Goal: Task Accomplishment & Management: Manage account settings

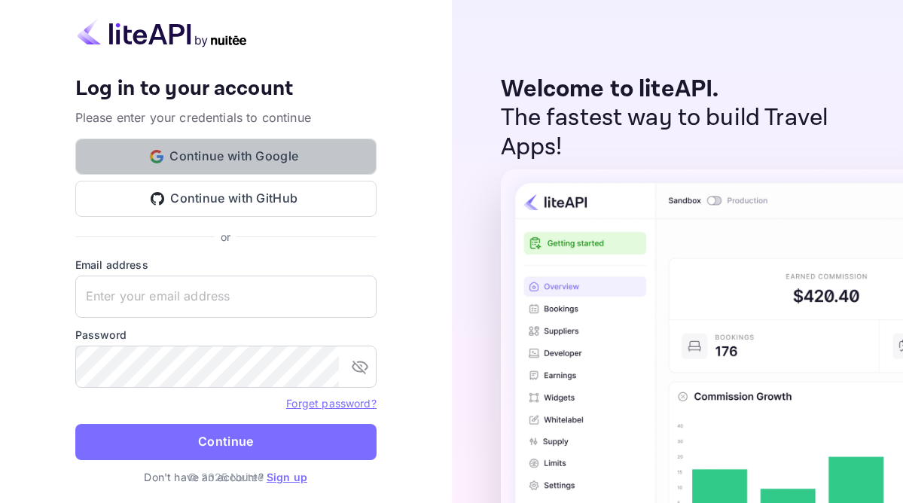
click at [257, 160] on button "Continue with Google" at bounding box center [225, 157] width 301 height 36
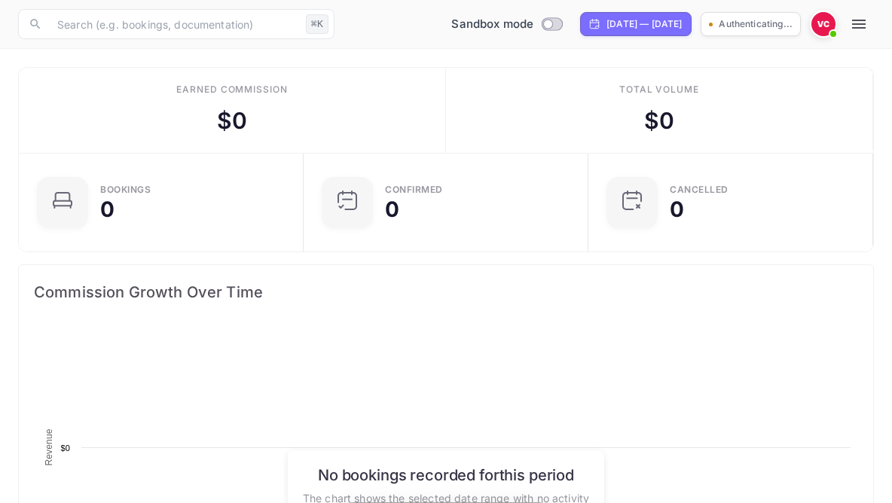
scroll to position [234, 409]
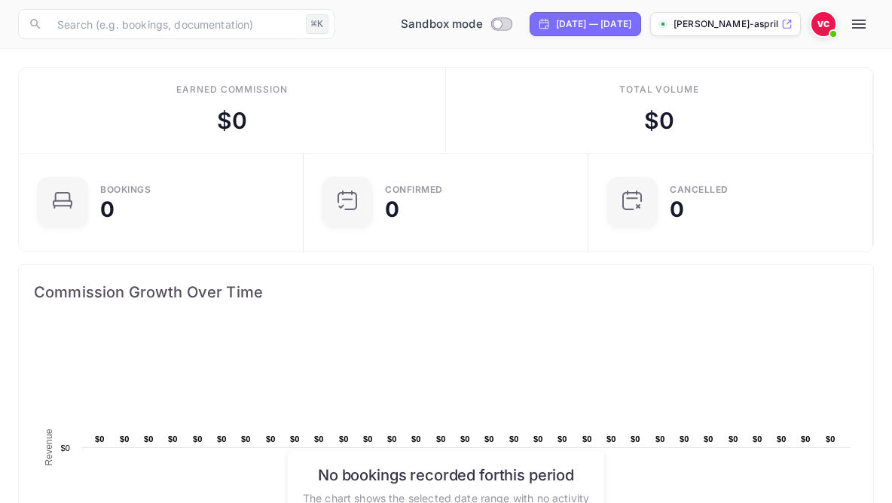
click at [821, 25] on img at bounding box center [823, 24] width 24 height 24
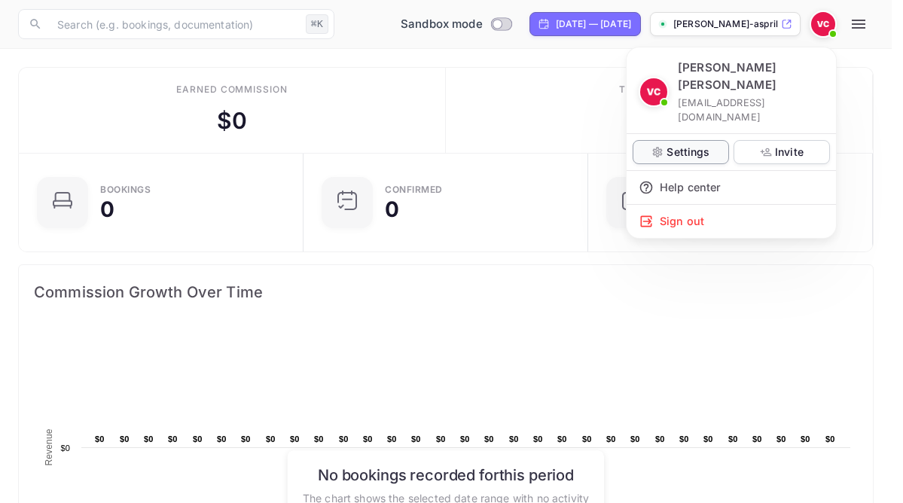
click at [698, 144] on p "Settings" at bounding box center [688, 152] width 43 height 16
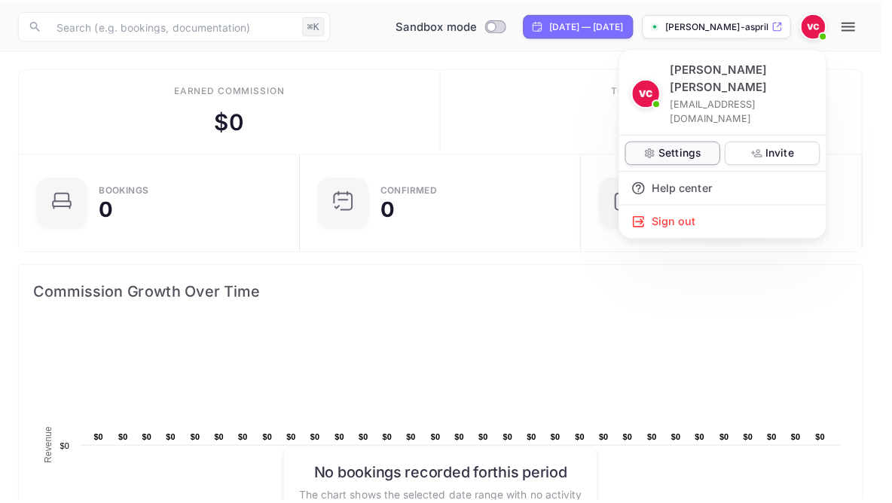
scroll to position [12, 12]
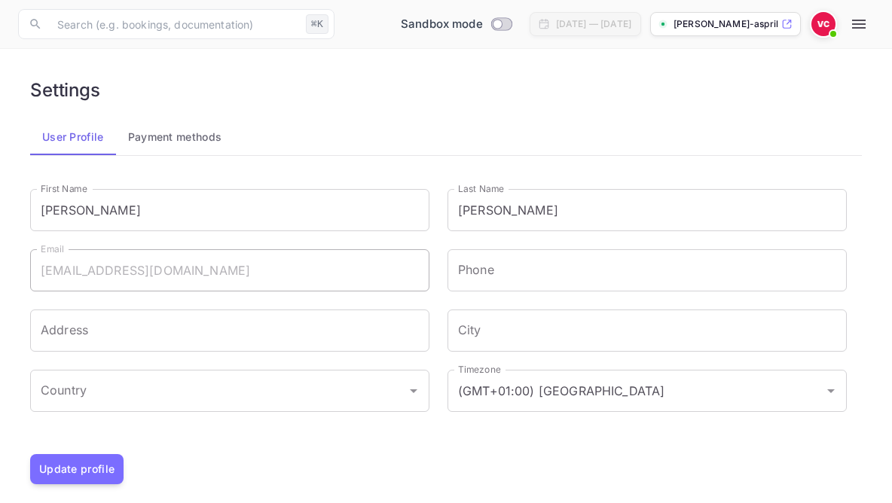
click at [819, 26] on img at bounding box center [823, 24] width 24 height 24
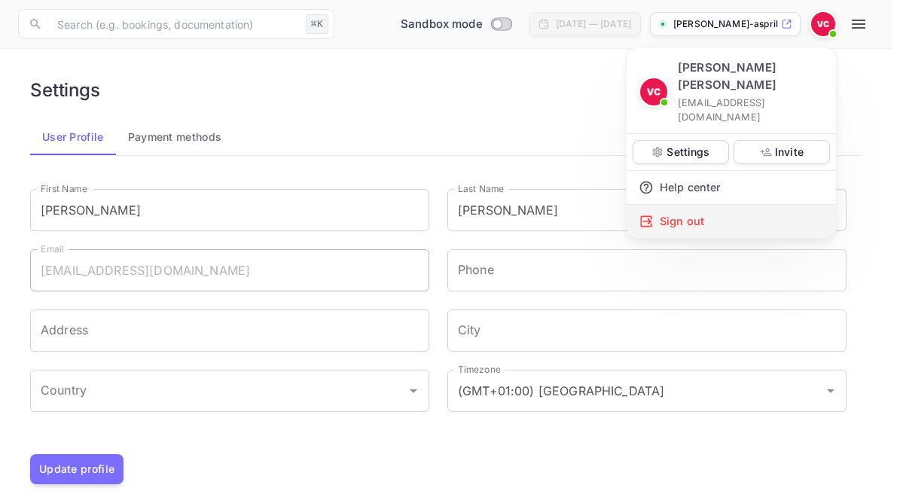
click at [701, 205] on div "Sign out" at bounding box center [731, 221] width 209 height 33
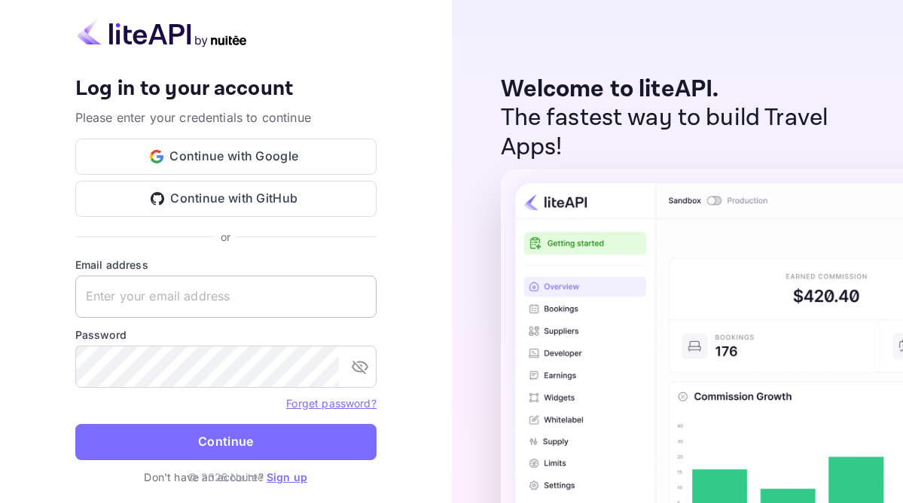
click at [189, 292] on input "text" at bounding box center [225, 297] width 301 height 42
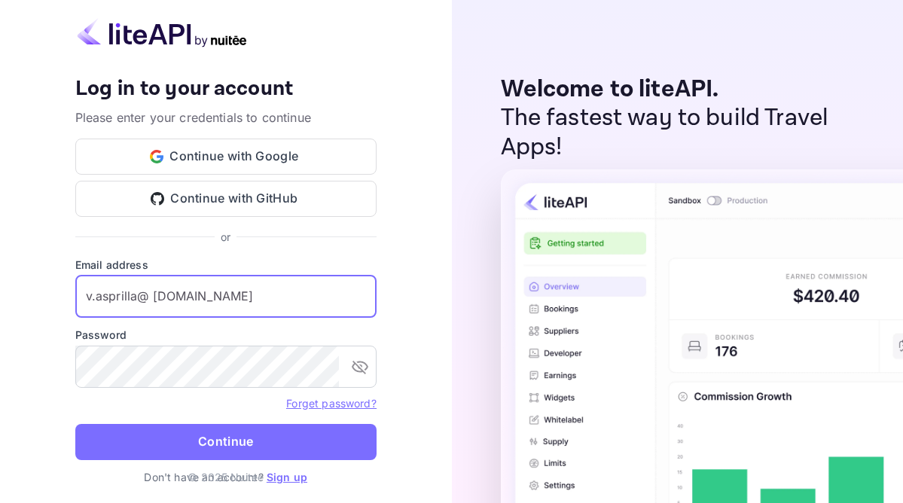
type input "v.asprilla@ [DOMAIN_NAME]"
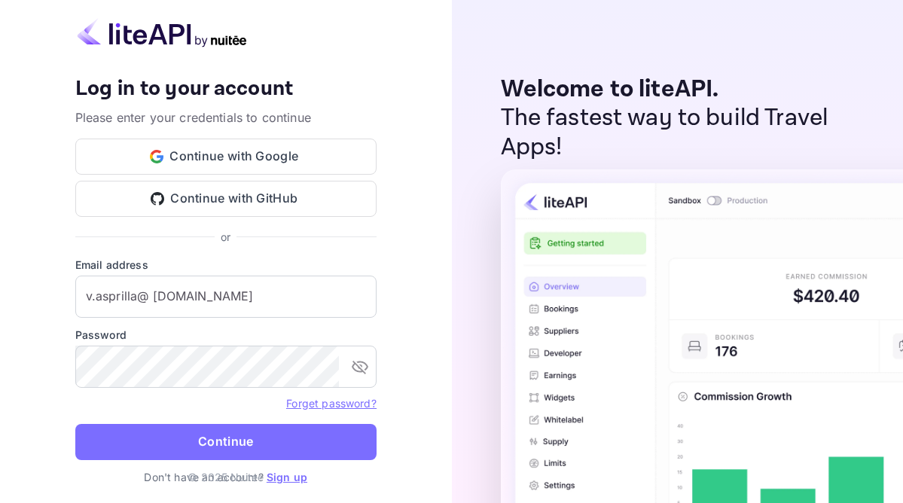
click at [340, 404] on link "Forget password?" at bounding box center [331, 403] width 90 height 13
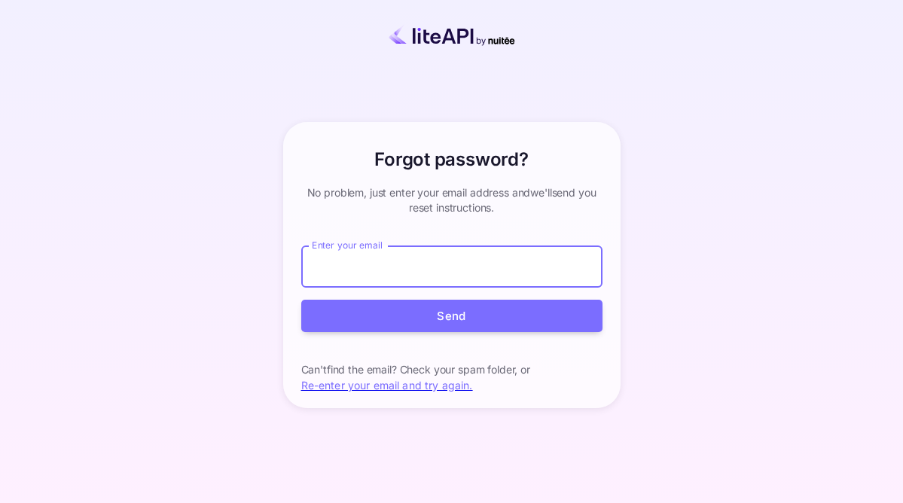
click at [346, 270] on input "Enter your email" at bounding box center [451, 267] width 301 height 42
type input "[EMAIL_ADDRESS][DOMAIN_NAME]"
click at [301, 300] on button "Send" at bounding box center [451, 316] width 301 height 32
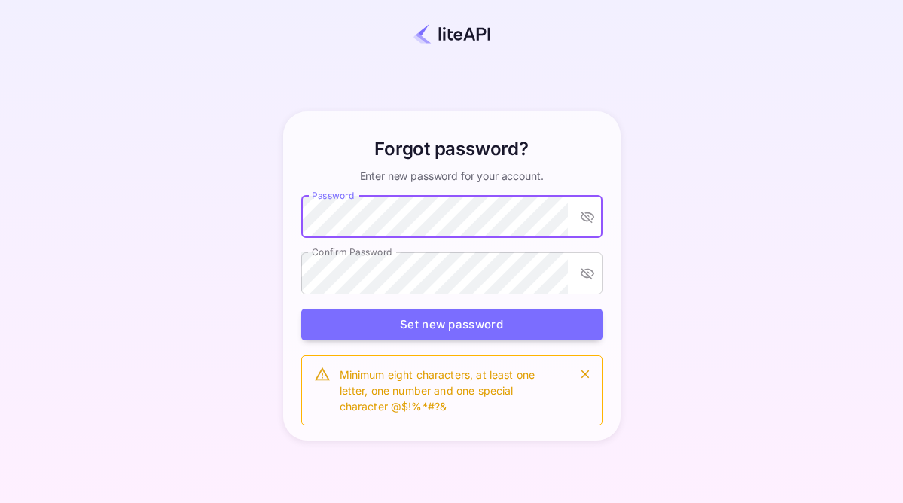
click at [683, 215] on div "Forgot password? Enter new password for your account. Password Password Confirm…" at bounding box center [451, 276] width 771 height 417
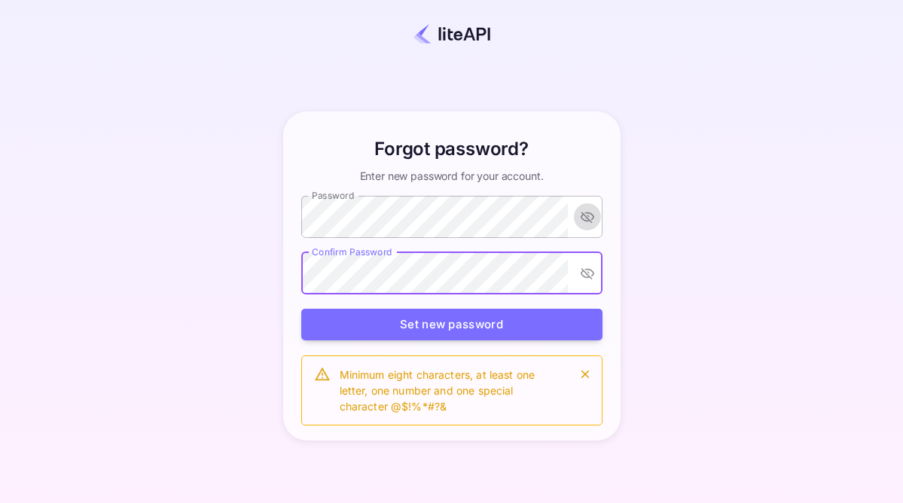
click at [582, 213] on icon "toggle password visibility" at bounding box center [587, 216] width 15 height 15
click at [583, 213] on icon "toggle password visibility" at bounding box center [587, 217] width 14 height 10
click at [584, 222] on icon "toggle password visibility" at bounding box center [587, 216] width 15 height 15
click at [585, 221] on icon "toggle password visibility" at bounding box center [587, 217] width 14 height 10
drag, startPoint x: 585, startPoint y: 371, endPoint x: 555, endPoint y: 367, distance: 30.4
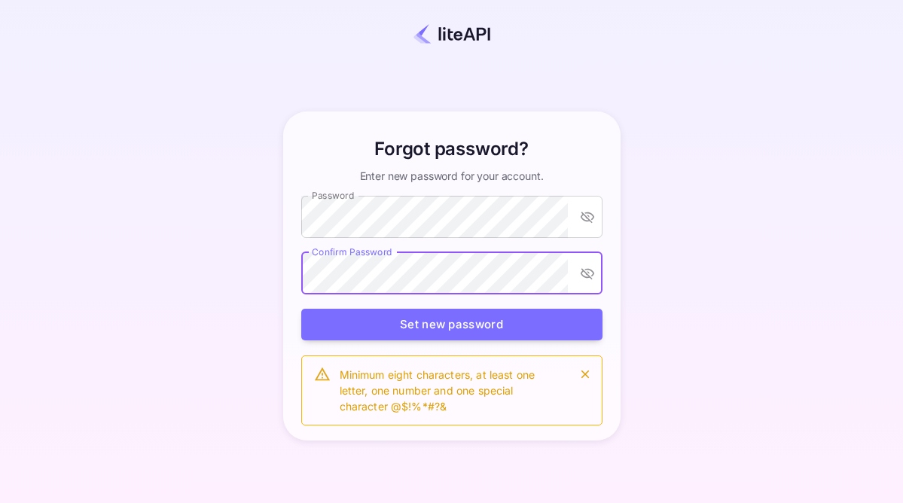
click at [585, 371] on icon "close" at bounding box center [586, 375] width 14 height 14
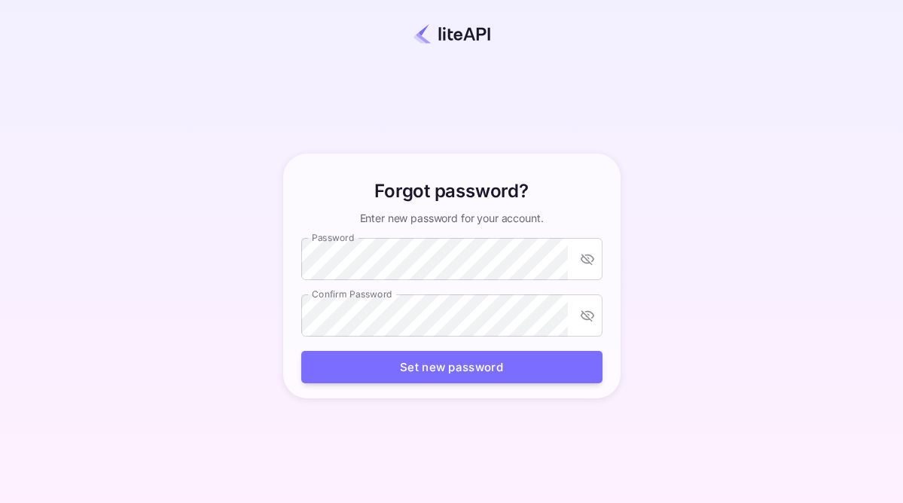
click at [490, 341] on form "Forgot password? Enter new password for your account. Password Password Confirm…" at bounding box center [451, 281] width 301 height 206
click at [494, 353] on button "Set new password" at bounding box center [451, 367] width 301 height 32
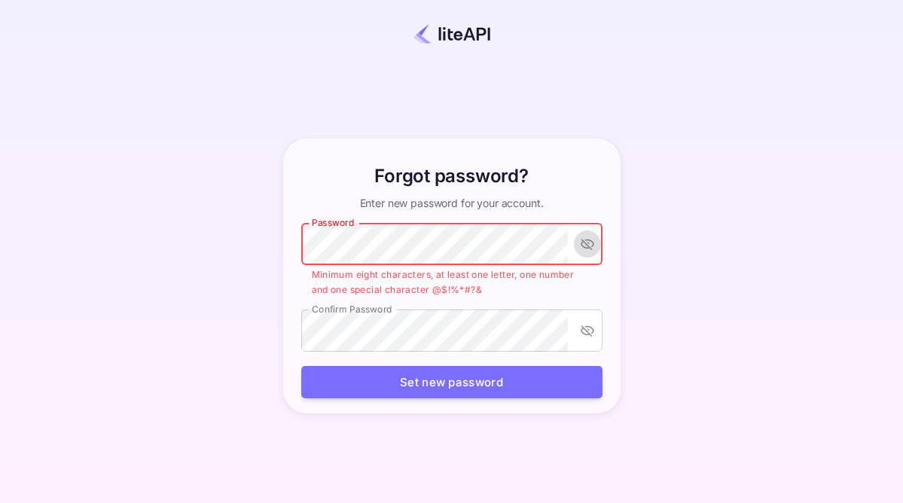
click at [587, 246] on icon "toggle password visibility" at bounding box center [587, 244] width 15 height 15
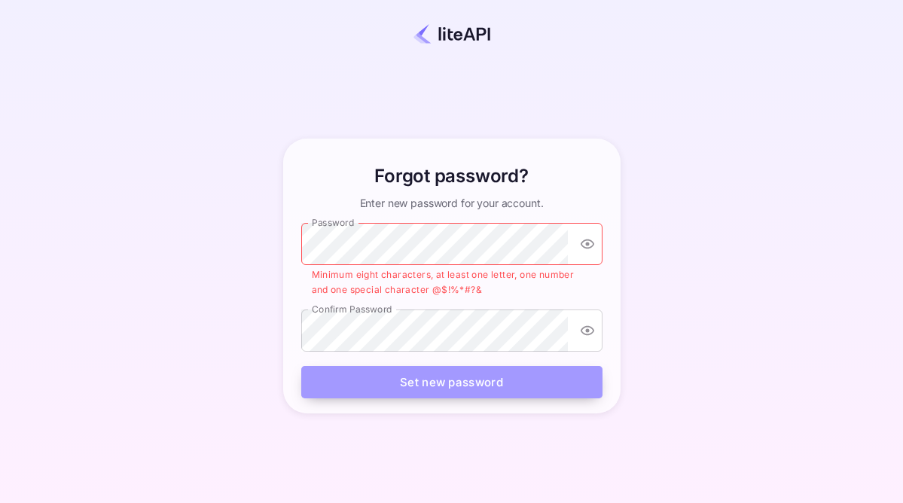
click at [440, 380] on button "Set new password" at bounding box center [451, 382] width 301 height 32
click at [499, 382] on button "Set new password" at bounding box center [451, 382] width 301 height 32
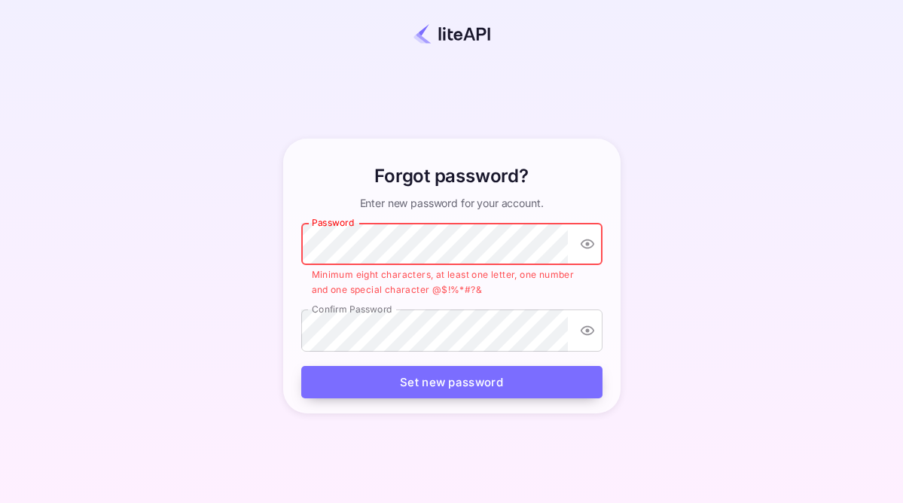
click at [432, 374] on button "Set new password" at bounding box center [451, 382] width 301 height 32
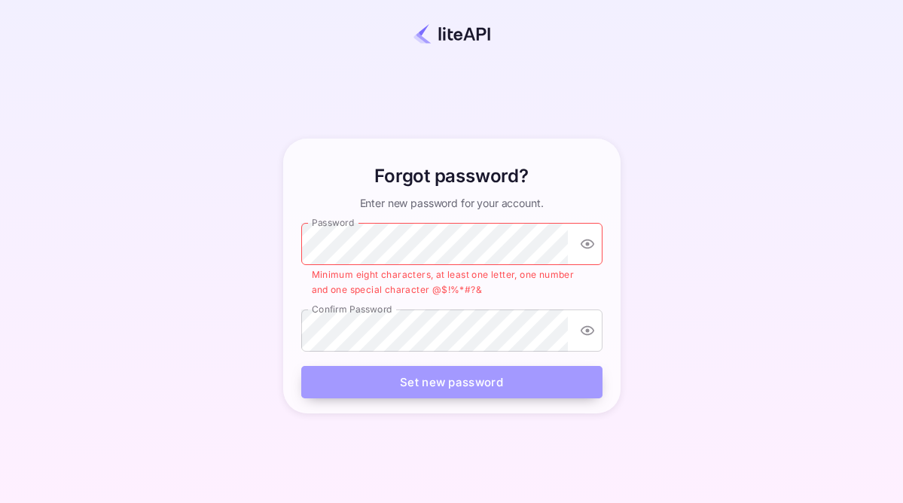
click at [436, 384] on button "Set new password" at bounding box center [451, 382] width 301 height 32
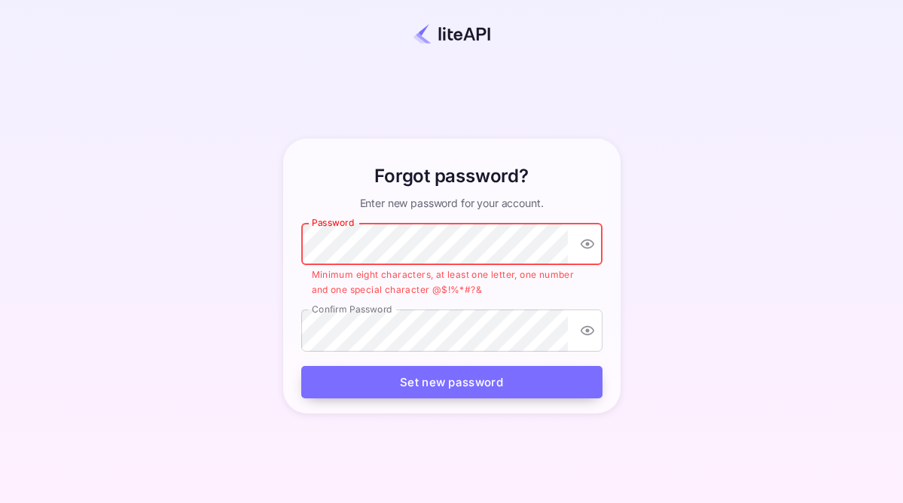
click at [436, 384] on button "Set new password" at bounding box center [451, 382] width 301 height 32
click at [436, 381] on button "Set new password" at bounding box center [451, 382] width 301 height 32
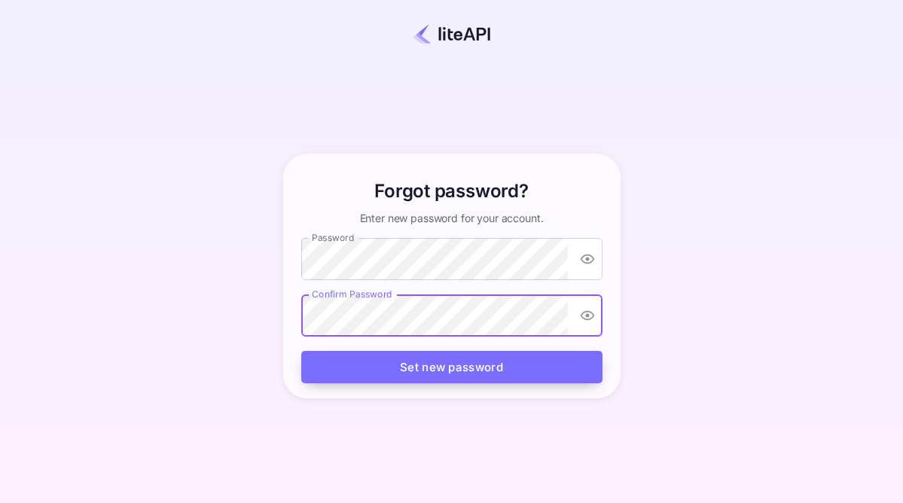
click at [460, 366] on button "Set new password" at bounding box center [451, 367] width 301 height 32
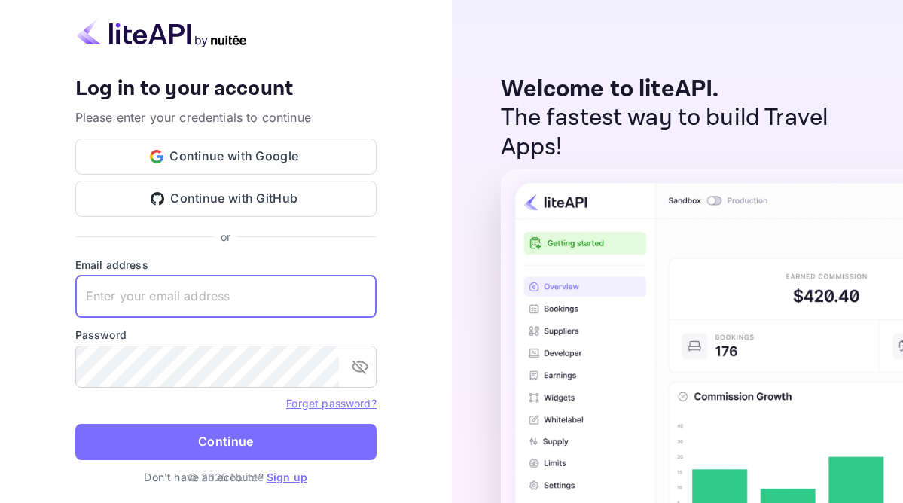
click at [155, 300] on input "text" at bounding box center [225, 297] width 301 height 42
type input "v.asprilla@nuitee.com"
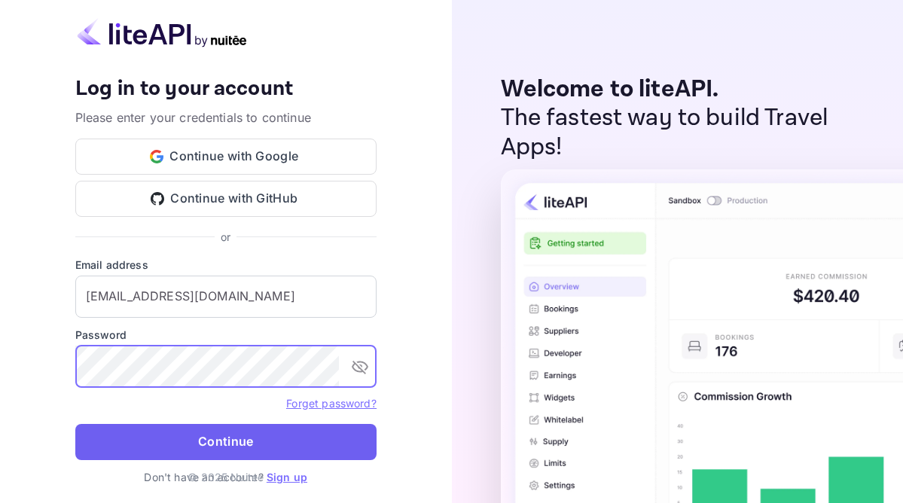
click at [144, 432] on button "Continue" at bounding box center [225, 442] width 301 height 36
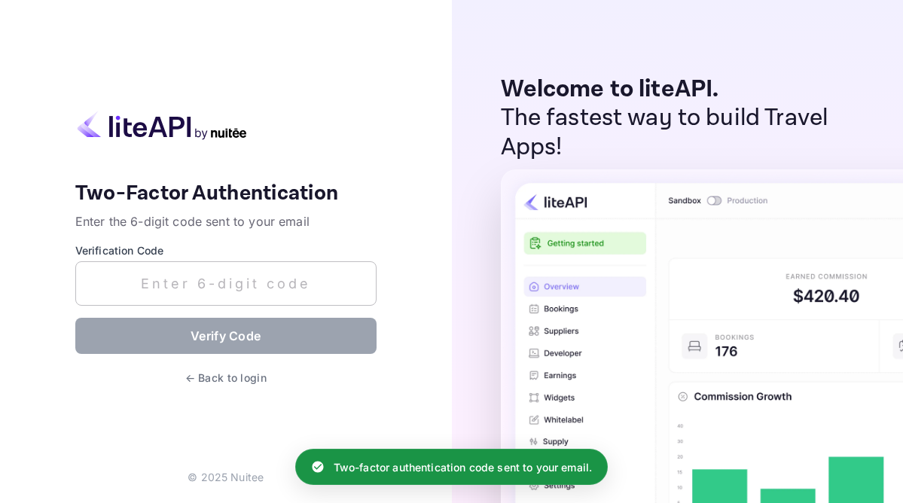
click at [219, 292] on input "text" at bounding box center [225, 283] width 301 height 44
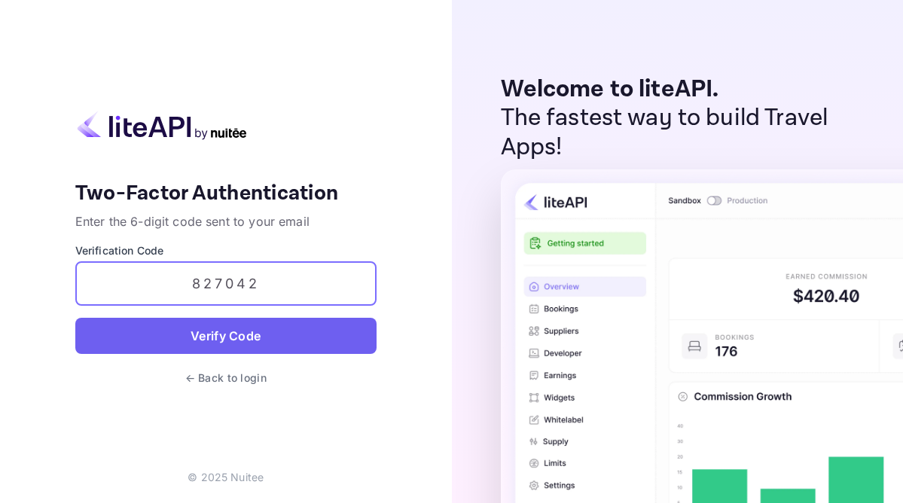
type input "827042"
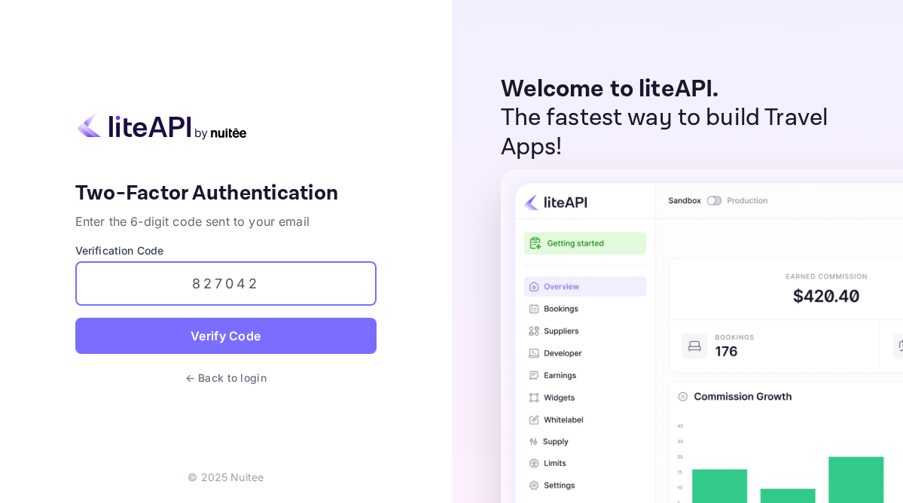
click at [222, 326] on button "Verify Code" at bounding box center [225, 336] width 301 height 36
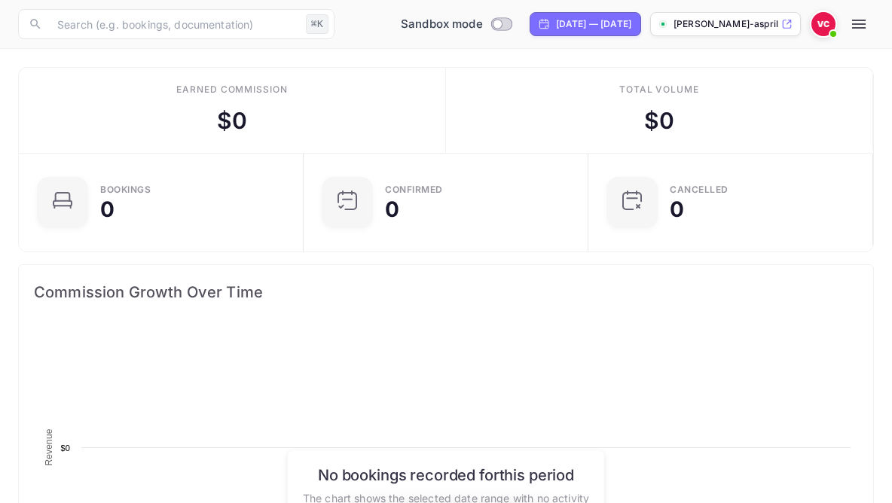
scroll to position [234, 409]
